Goal: Task Accomplishment & Management: Complete application form

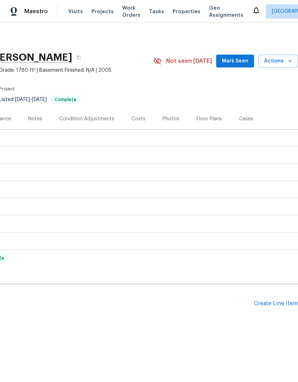
scroll to position [0, 106]
click at [268, 302] on div "Create Line Item" at bounding box center [276, 303] width 44 height 7
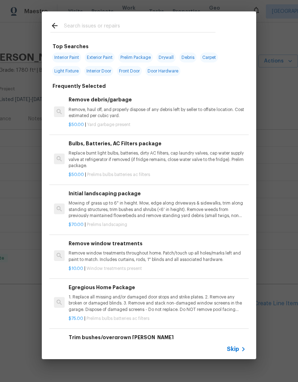
click at [127, 21] on input "text" at bounding box center [139, 26] width 151 height 11
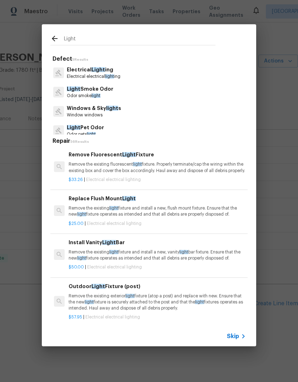
type input "Light bulbs"
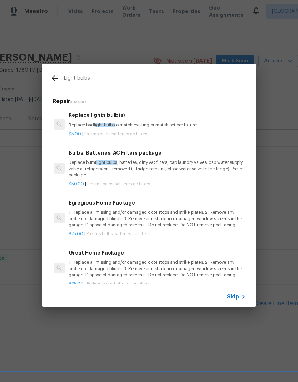
click at [139, 161] on p "Replace burnt light bulbs , batteries, dirty AC filters, cap laundry valves, ca…" at bounding box center [157, 168] width 177 height 18
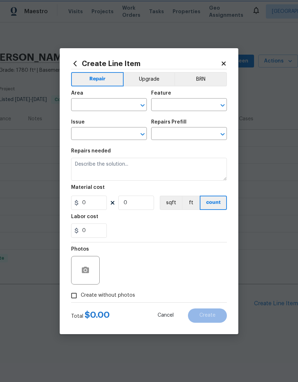
type input "Home Readiness Packages"
type input "Bulbs, Batteries, AC Filters"
type textarea "Replace burnt light bulbs, batteries, dirty AC filters, cap laundry valves, cap…"
type input "1"
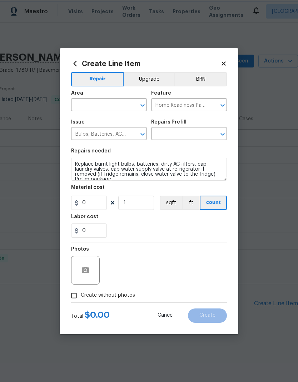
type input "Bulbs, Batteries, AC Filters package $50.00"
type input "50"
click at [108, 100] on input "text" at bounding box center [99, 105] width 56 height 11
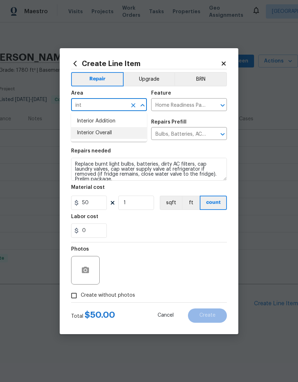
click at [111, 135] on li "Interior Overall" at bounding box center [109, 133] width 76 height 12
type input "Interior Overall"
click at [85, 269] on icon "button" at bounding box center [85, 270] width 7 height 6
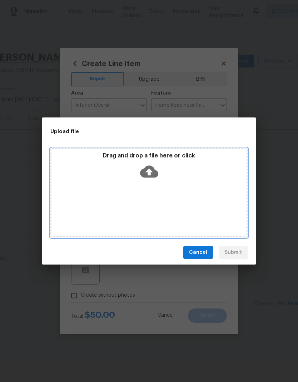
click at [151, 191] on div "Drag and drop a file here or click" at bounding box center [148, 192] width 197 height 89
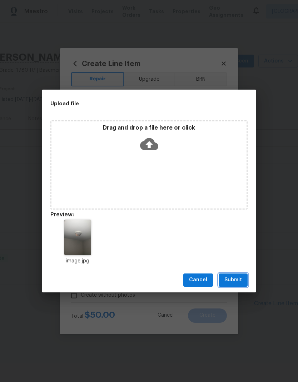
click at [235, 280] on span "Submit" at bounding box center [232, 279] width 17 height 9
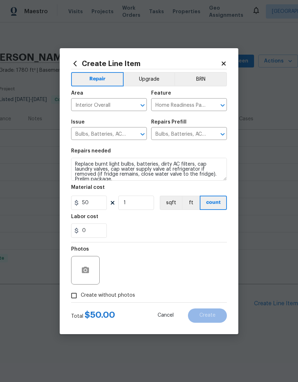
click at [111, 294] on span "Create without photos" at bounding box center [108, 295] width 54 height 7
click at [81, 294] on input "Create without photos" at bounding box center [74, 296] width 14 height 14
checkbox input "false"
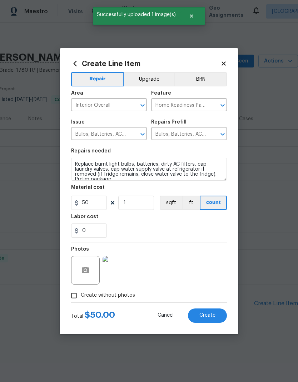
click at [211, 315] on span "Create" at bounding box center [207, 315] width 16 height 5
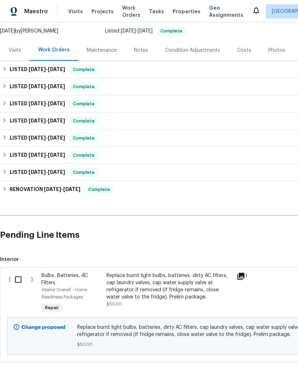
scroll to position [69, 0]
click at [19, 280] on input "checkbox" at bounding box center [21, 279] width 20 height 15
checkbox input "true"
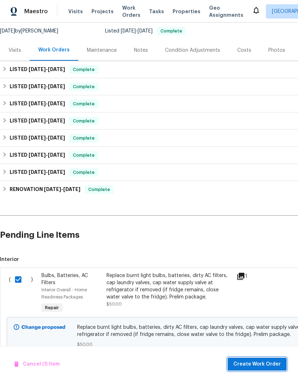
click at [263, 366] on span "Create Work Order" at bounding box center [256, 364] width 47 height 9
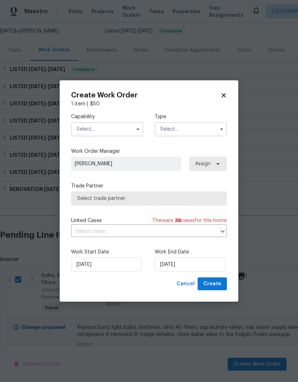
click at [108, 128] on input "text" at bounding box center [107, 129] width 72 height 14
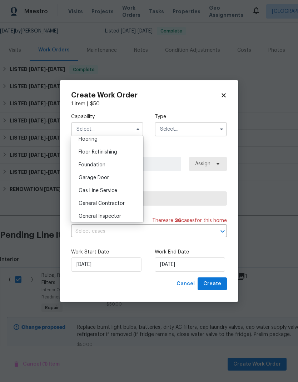
scroll to position [282, 0]
click at [118, 202] on span "General Contractor" at bounding box center [101, 203] width 46 height 5
type input "General Contractor"
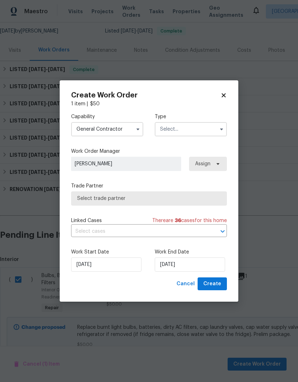
click at [197, 129] on input "text" at bounding box center [190, 129] width 72 height 14
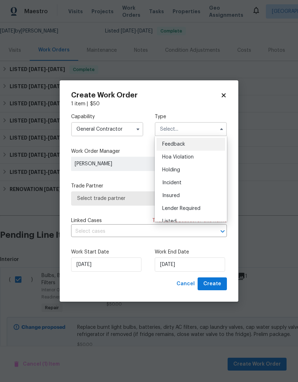
click at [186, 216] on div "Listed" at bounding box center [190, 221] width 69 height 13
type input "Listed"
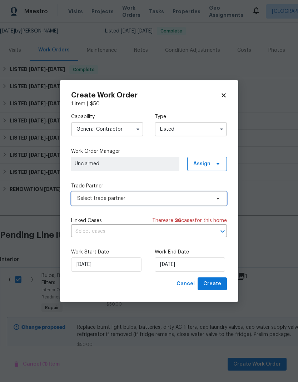
click at [171, 199] on span "Select trade partner" at bounding box center [143, 198] width 133 height 7
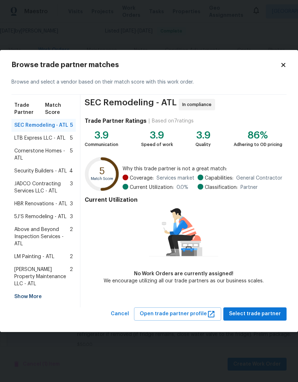
click at [47, 220] on span "5J’S Remodeling - ATL" at bounding box center [40, 216] width 52 height 7
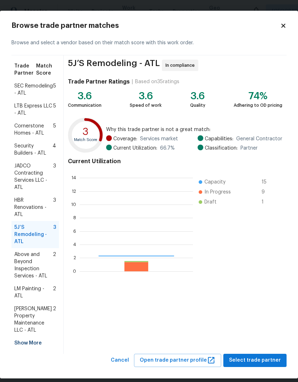
scroll to position [100, 113]
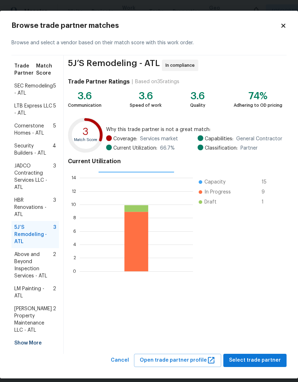
click at [258, 359] on span "Select trade partner" at bounding box center [255, 360] width 52 height 9
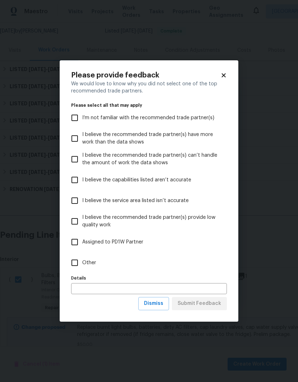
click at [93, 263] on span "Other" at bounding box center [89, 262] width 14 height 7
click at [82, 263] on input "Other" at bounding box center [74, 262] width 15 height 15
checkbox input "true"
click at [203, 304] on span "Submit Feedback" at bounding box center [199, 303] width 44 height 9
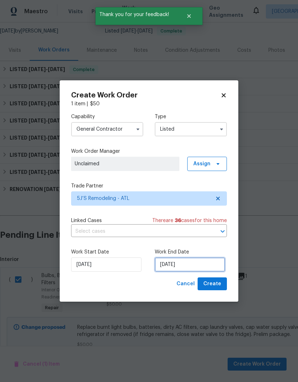
click at [197, 264] on input "[DATE]" at bounding box center [189, 264] width 70 height 14
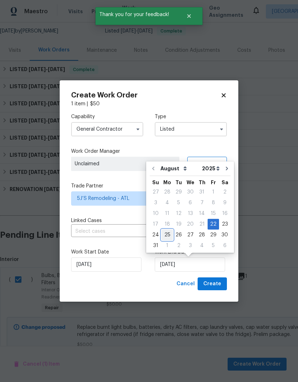
click at [167, 237] on div "25" at bounding box center [166, 235] width 11 height 10
type input "[DATE]"
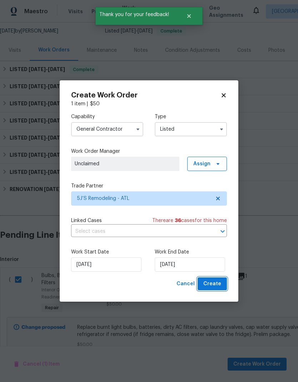
click at [216, 288] on span "Create" at bounding box center [212, 283] width 18 height 9
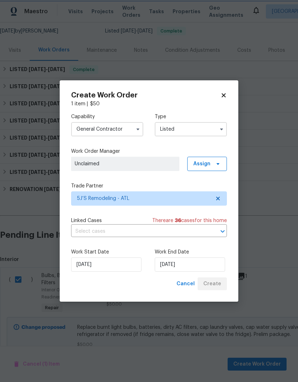
checkbox input "false"
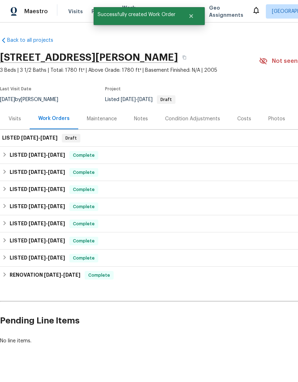
scroll to position [11, 0]
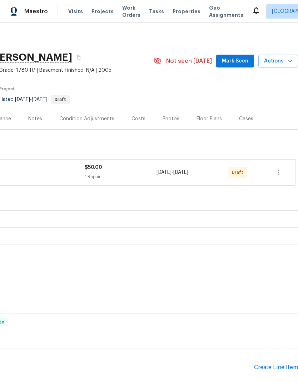
scroll to position [0, 106]
click at [278, 174] on icon "button" at bounding box center [277, 172] width 1 height 6
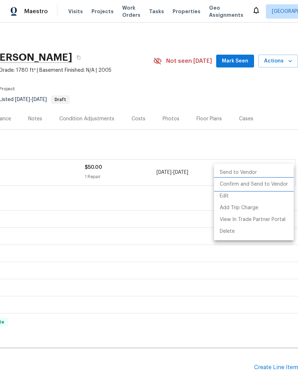
click at [266, 184] on li "Confirm and Send to Vendor" at bounding box center [254, 184] width 80 height 12
